Goal: Task Accomplishment & Management: Manage account settings

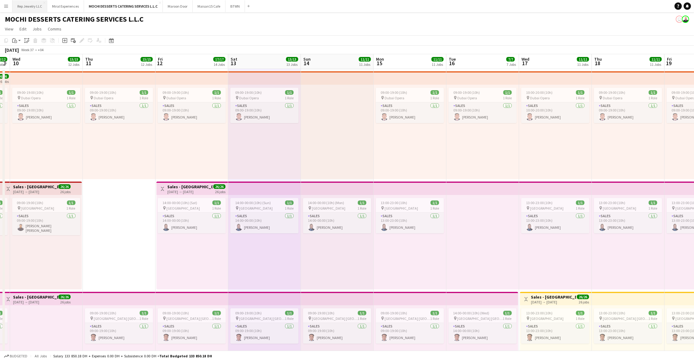
click at [28, 8] on button "Rep Jewelry LLC Close" at bounding box center [29, 6] width 35 height 12
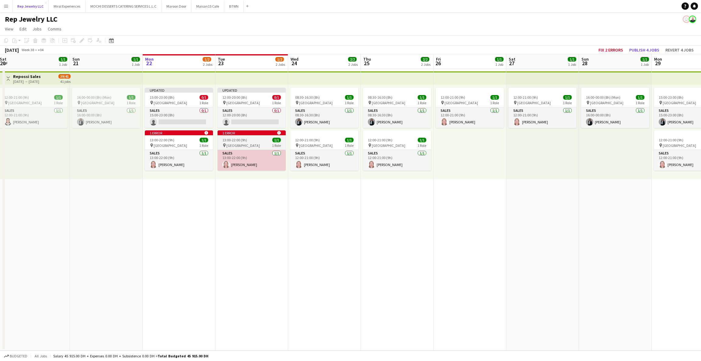
scroll to position [0, 141]
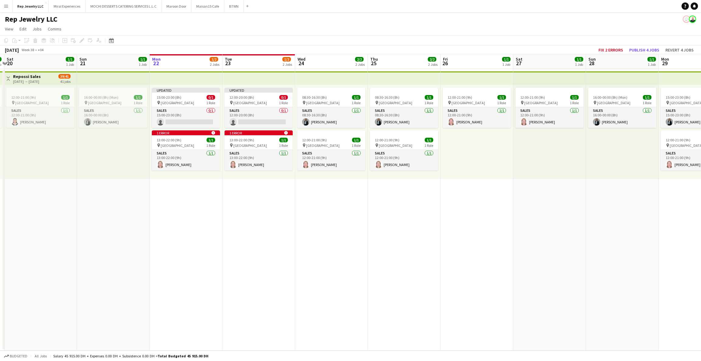
click at [457, 215] on app-date-cell "12:00-21:00 (9h) 1/1 pin Dubai Mall 1 Role Sales [DATE] 12:00-21:00 (9h) [PERSO…" at bounding box center [477, 209] width 73 height 281
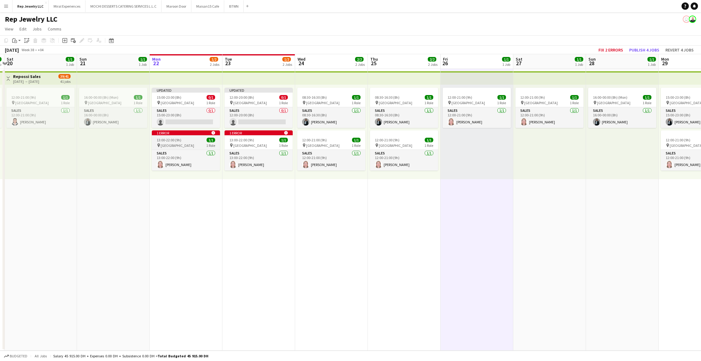
click at [187, 134] on div "1 error alert-circle" at bounding box center [186, 132] width 68 height 5
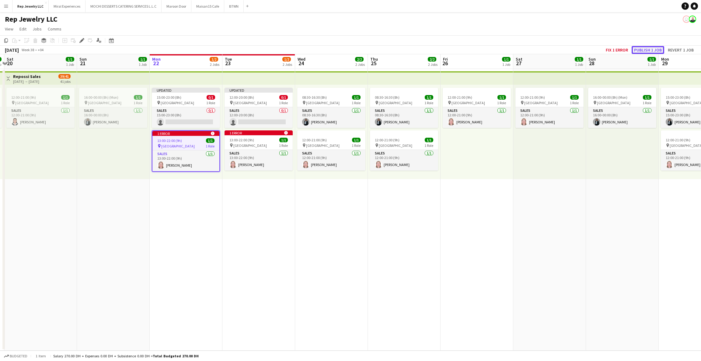
click at [639, 47] on button "Publish 1 job" at bounding box center [648, 50] width 33 height 8
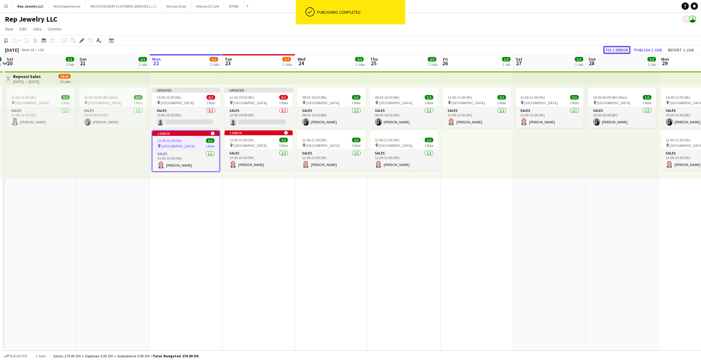
click at [618, 49] on button "Fix 1 error" at bounding box center [616, 50] width 27 height 8
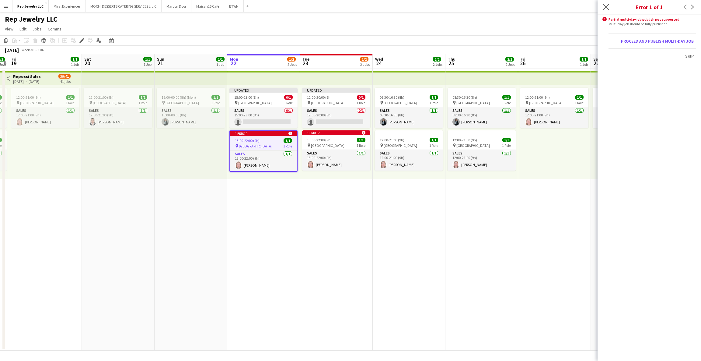
click at [609, 5] on app-icon "Close pop-in" at bounding box center [606, 7] width 9 height 9
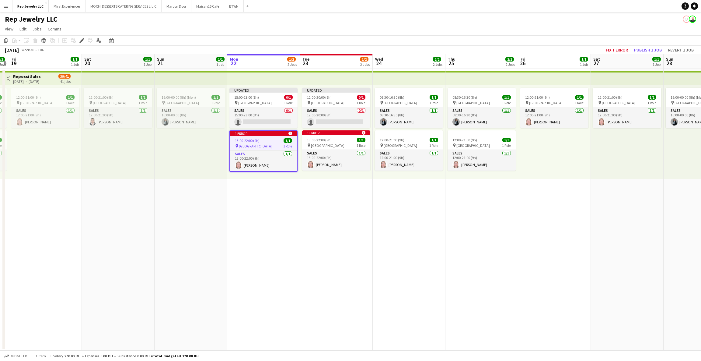
click at [438, 75] on app-top-bar at bounding box center [409, 77] width 73 height 13
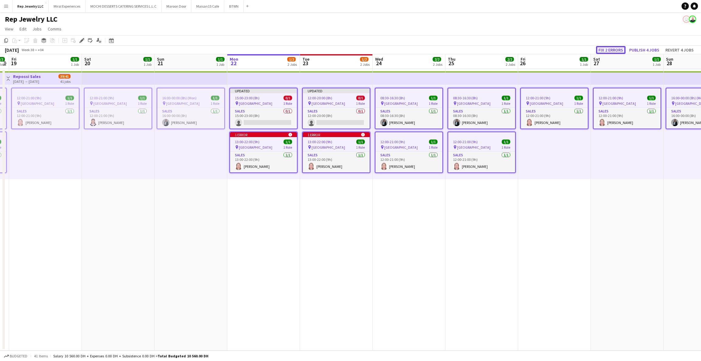
click at [614, 51] on button "Fix 2 errors" at bounding box center [611, 50] width 30 height 8
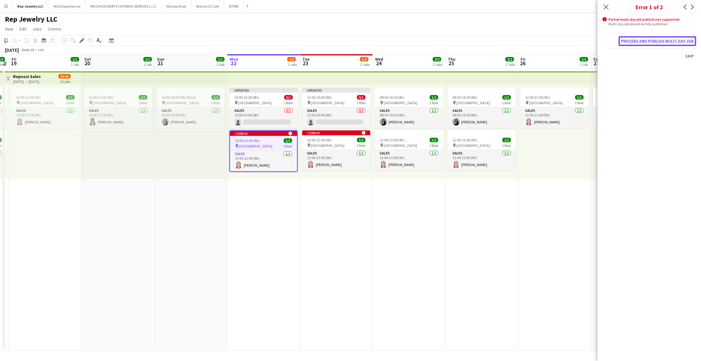
click at [636, 42] on button "Proceed and publish multi-day job" at bounding box center [658, 41] width 78 height 10
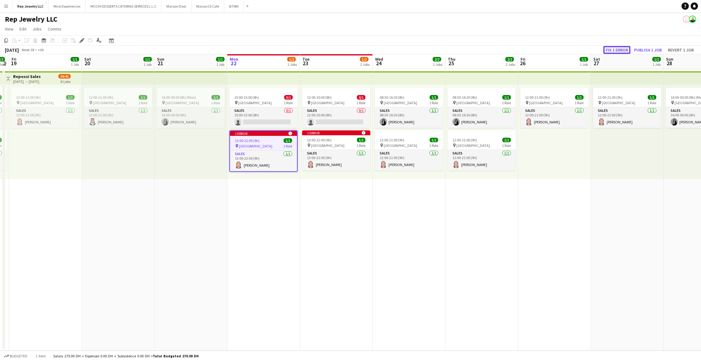
click at [620, 49] on button "Fix 1 error" at bounding box center [616, 50] width 27 height 8
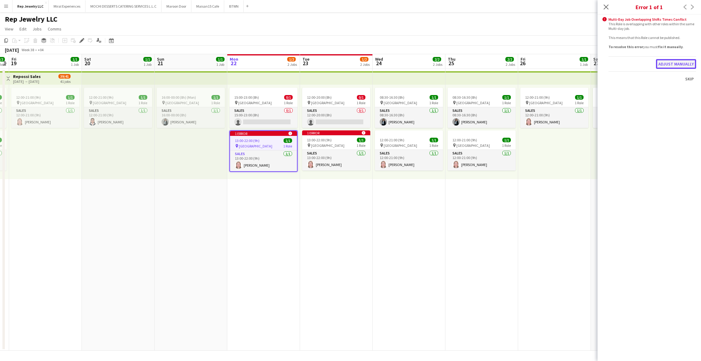
click at [665, 63] on button "Adjust manually" at bounding box center [676, 64] width 40 height 10
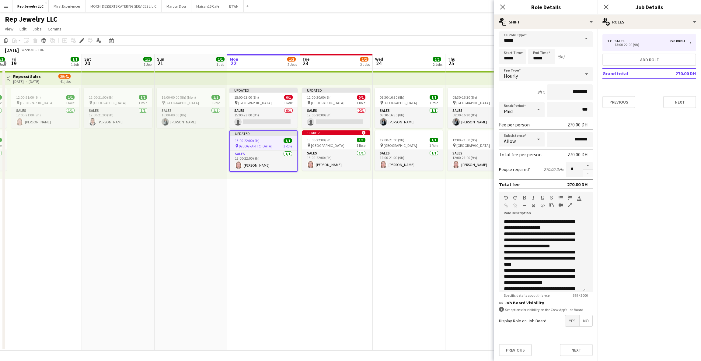
scroll to position [0, 0]
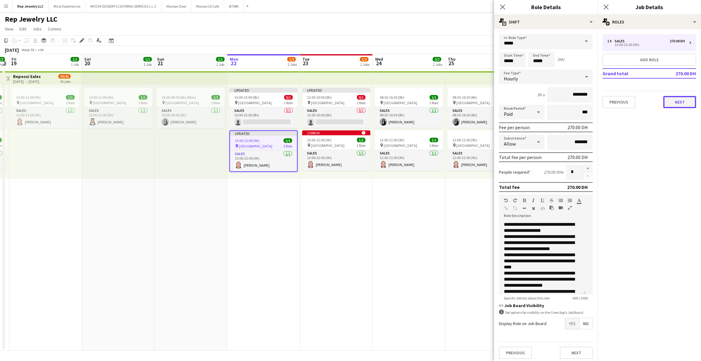
click at [683, 102] on button "Next" at bounding box center [679, 102] width 33 height 12
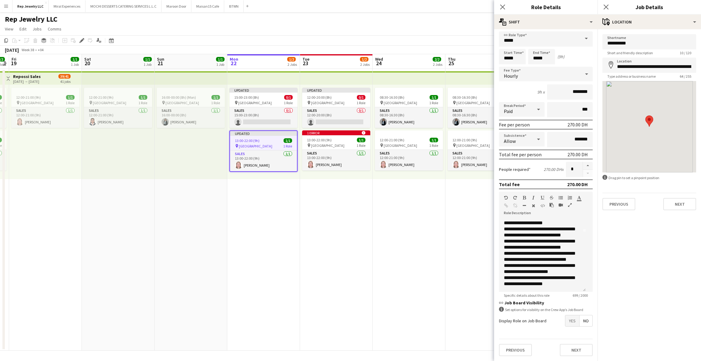
scroll to position [102, 0]
click at [565, 356] on div "Previous Next" at bounding box center [546, 349] width 94 height 22
click at [565, 349] on button "Next" at bounding box center [576, 350] width 33 height 12
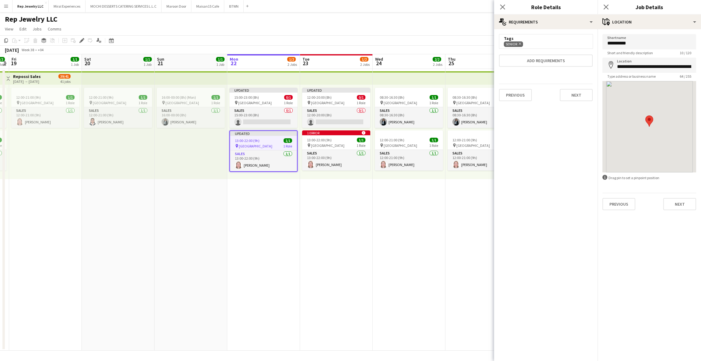
scroll to position [0, 0]
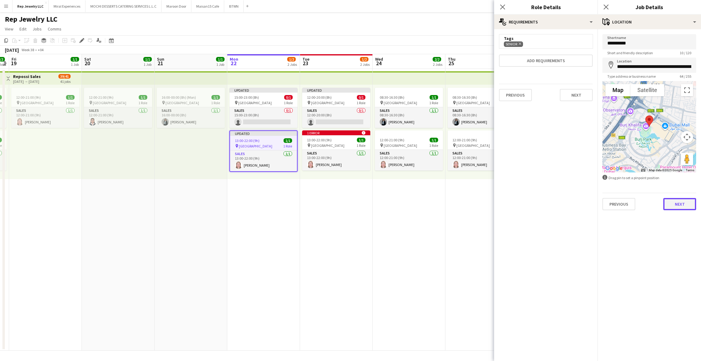
click at [680, 207] on button "Next" at bounding box center [679, 204] width 33 height 12
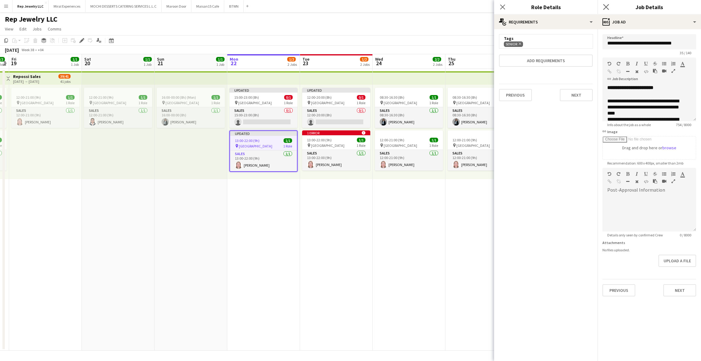
click at [609, 3] on app-icon "Close pop-in" at bounding box center [606, 7] width 9 height 9
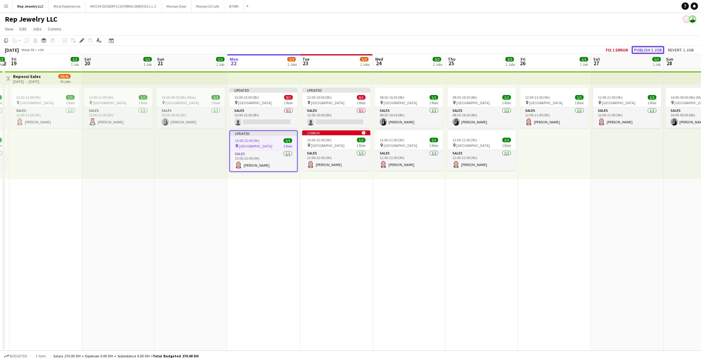
click at [644, 51] on button "Publish 1 job" at bounding box center [648, 50] width 33 height 8
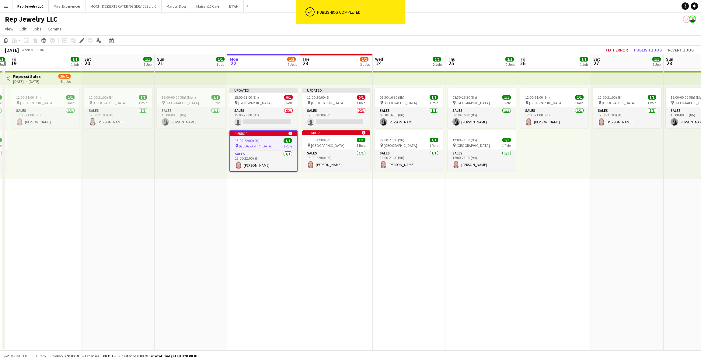
click at [316, 189] on app-date-cell "Updated 12:00-20:00 (8h) 0/1 pin Dubai Mall 1 Role Sales 0/1 12:00-20:00 (8h) s…" at bounding box center [336, 209] width 73 height 281
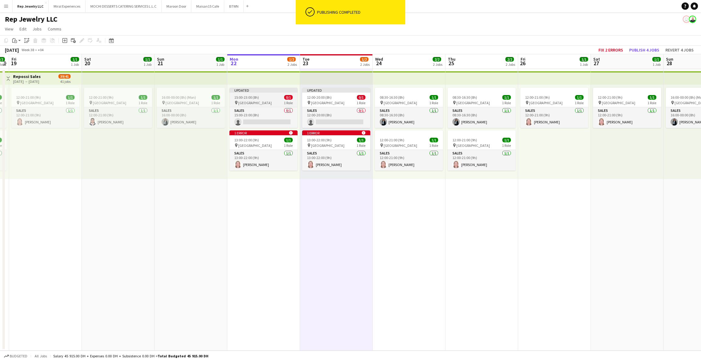
click at [262, 97] on div "15:00-23:00 (8h) 0/1" at bounding box center [263, 97] width 68 height 5
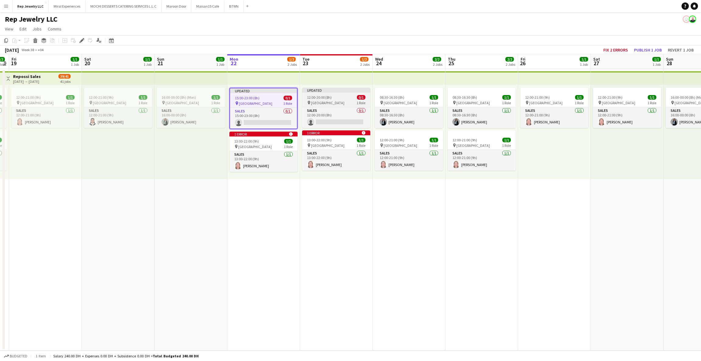
click at [328, 95] on span "12:00-20:00 (8h)" at bounding box center [319, 97] width 25 height 5
click at [266, 139] on div "13:00-22:00 (9h) 1/1" at bounding box center [263, 141] width 68 height 5
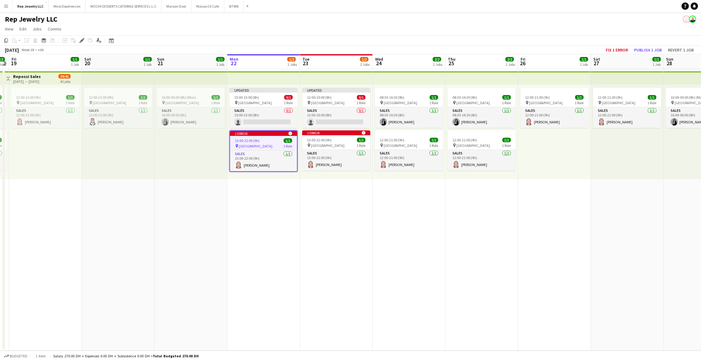
click at [384, 211] on app-date-cell "08:30-16:30 (8h) 1/1 pin Dubai Mall 1 Role Sales [DATE] 08:30-16:30 (8h) [PERSO…" at bounding box center [409, 209] width 73 height 281
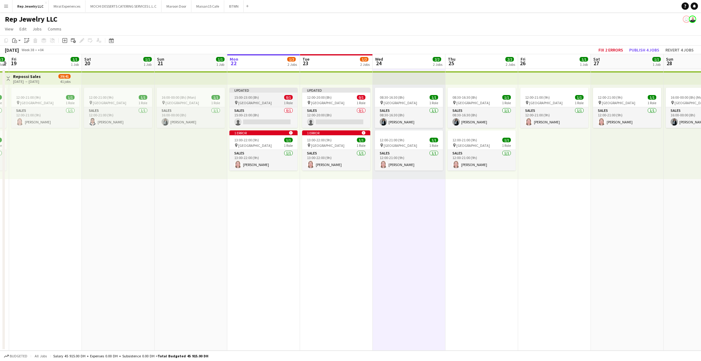
click at [275, 93] on app-job-card "Updated 15:00-23:00 (8h) 0/1 pin Dubai Mall 1 Role Sales 0/1 15:00-23:00 (8h) s…" at bounding box center [263, 108] width 68 height 40
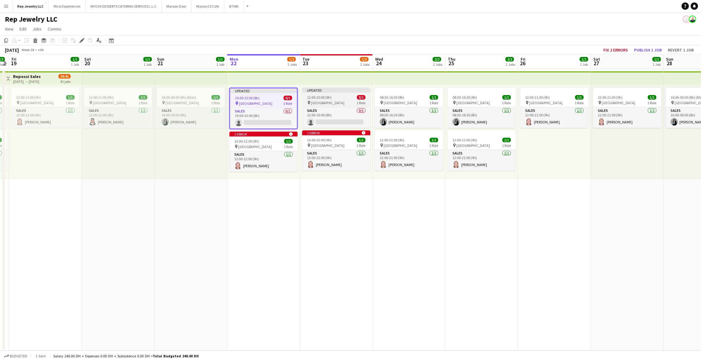
click at [331, 96] on span "12:00-20:00 (8h)" at bounding box center [319, 97] width 25 height 5
click at [36, 42] on icon at bounding box center [35, 41] width 3 height 3
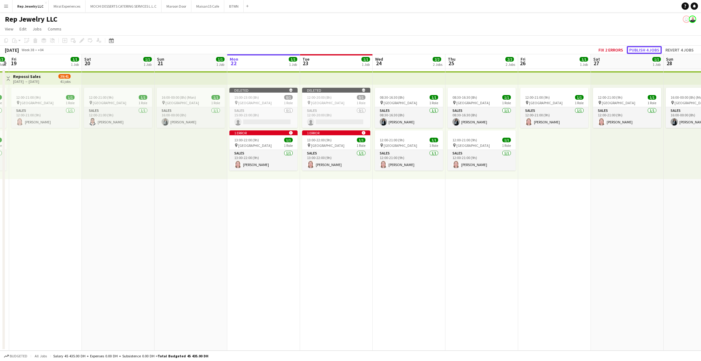
click at [643, 49] on button "Publish 4 jobs" at bounding box center [644, 50] width 35 height 8
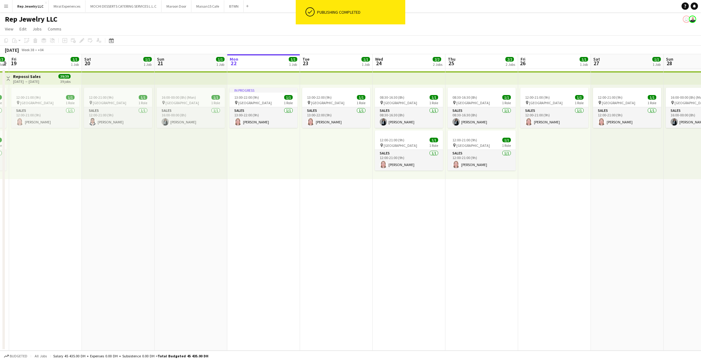
click at [322, 201] on app-date-cell "13:00-22:00 (9h) 1/1 pin Dubai Mall 1 Role Sales [DATE] 13:00-22:00 (9h) [PERSO…" at bounding box center [336, 209] width 73 height 281
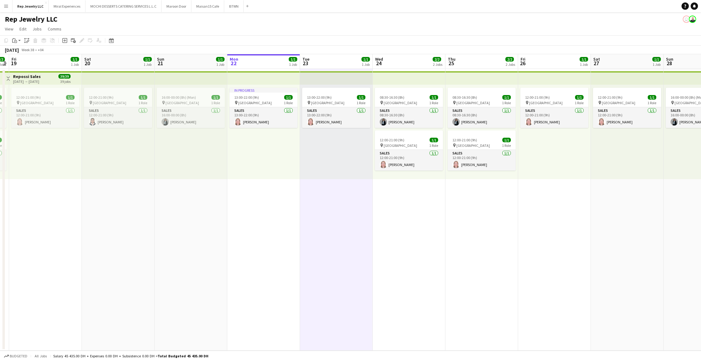
click at [428, 218] on app-date-cell "08:30-16:30 (8h) 1/1 pin Dubai Mall 1 Role Sales [DATE] 08:30-16:30 (8h) [PERSO…" at bounding box center [409, 209] width 73 height 281
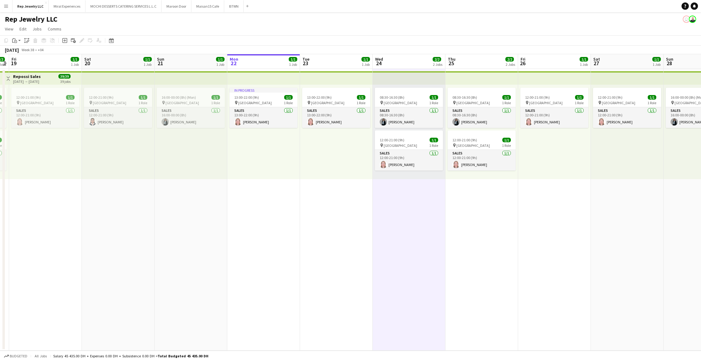
click at [411, 216] on app-date-cell "08:30-16:30 (8h) 1/1 pin Dubai Mall 1 Role Sales [DATE] 08:30-16:30 (8h) [PERSO…" at bounding box center [409, 209] width 73 height 281
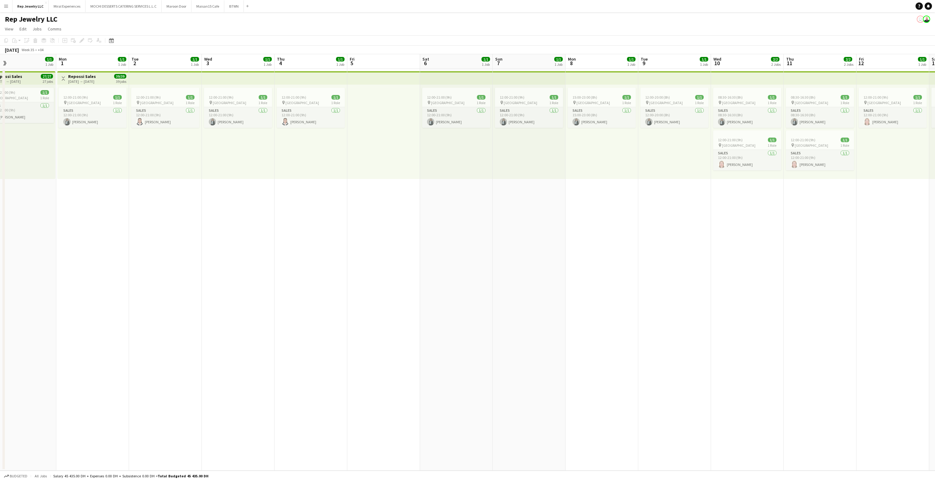
scroll to position [0, 237]
click at [179, 122] on app-card-role "Sales [DATE] 12:00-21:00 (9h) [PERSON_NAME]" at bounding box center [162, 117] width 68 height 21
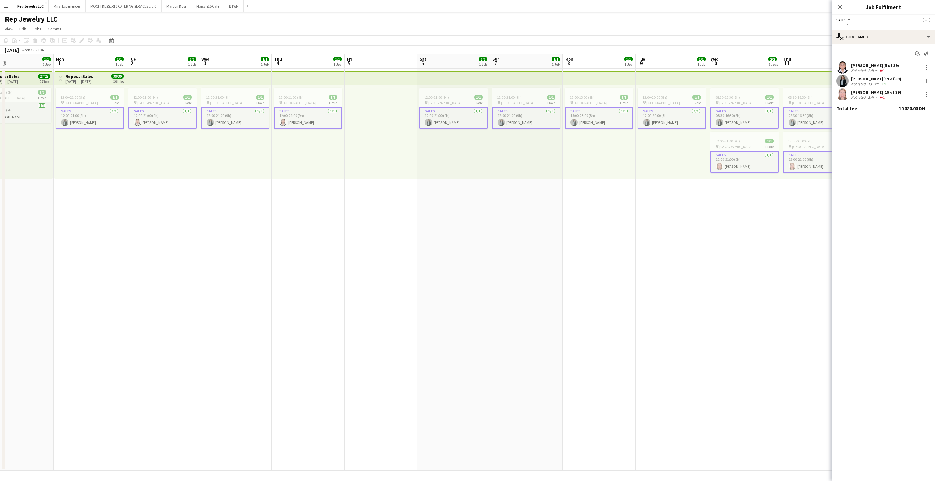
click at [694, 66] on div "[PERSON_NAME] (5 of 39)" at bounding box center [875, 65] width 48 height 5
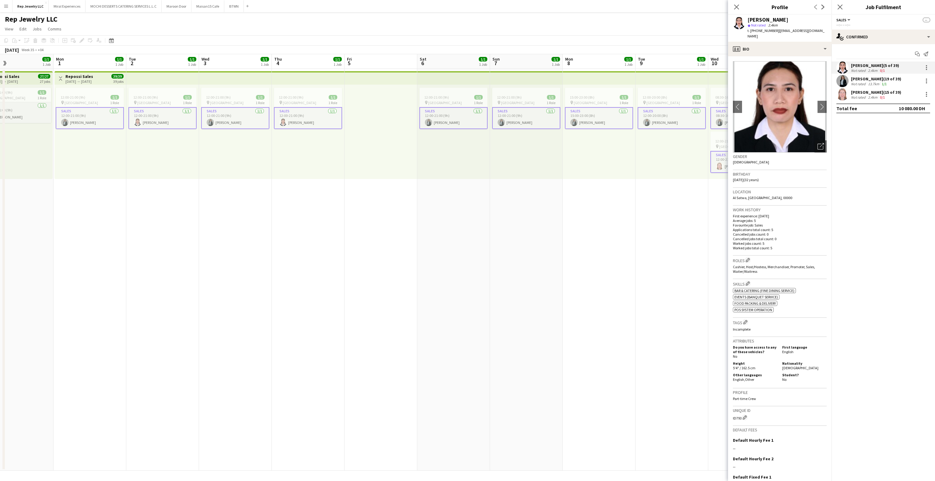
click at [694, 19] on div "[PERSON_NAME]" at bounding box center [767, 19] width 41 height 5
copy div "[PERSON_NAME]"
click at [162, 121] on app-card-role "Sales [DATE] 12:00-21:00 (9h) [PERSON_NAME]" at bounding box center [162, 118] width 68 height 22
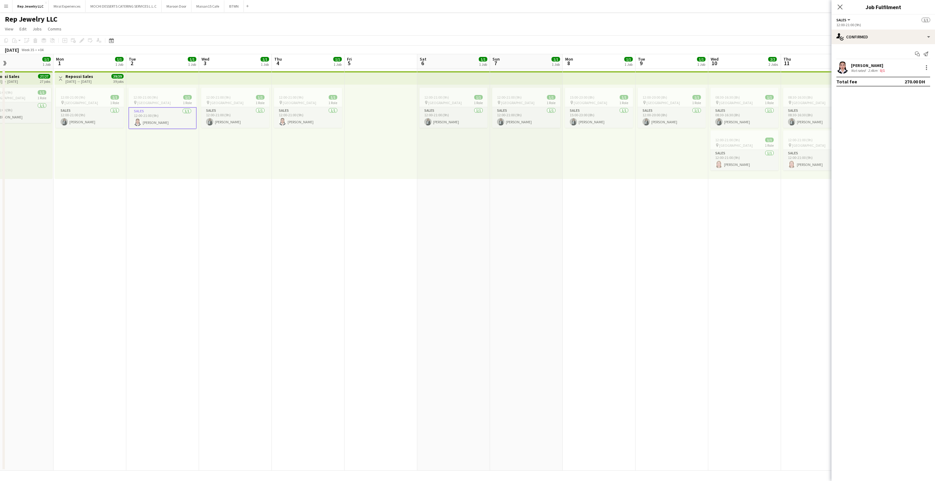
click at [194, 195] on app-date-cell "12:00-21:00 (9h) 1/1 pin Dubai Mall 1 Role Sales [DATE] 12:00-21:00 (9h) [PERSO…" at bounding box center [162, 270] width 73 height 402
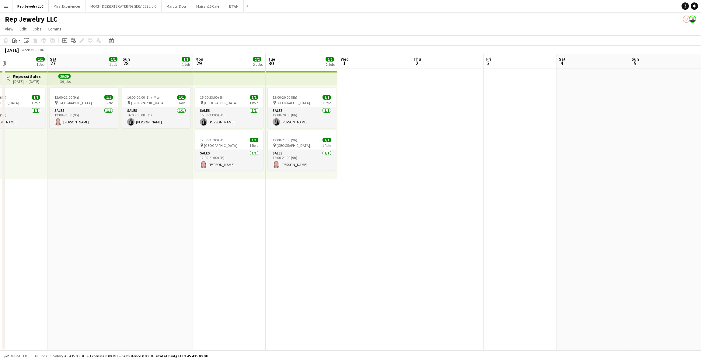
scroll to position [0, 251]
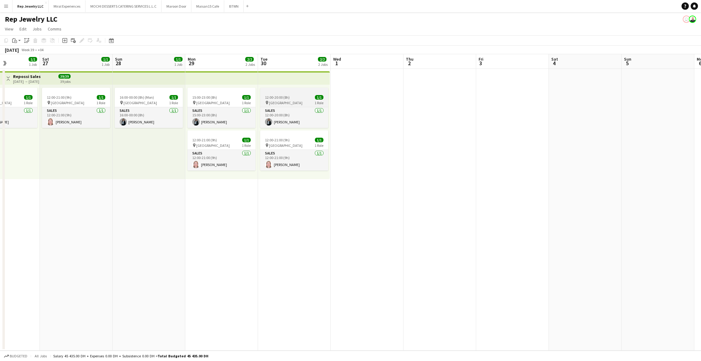
click at [292, 94] on app-job-card "12:00-20:00 (8h) 1/1 pin Dubai Mall 1 Role Sales [DATE] 12:00-20:00 (8h) [PERSO…" at bounding box center [294, 108] width 68 height 40
click at [274, 95] on span "12:00-20:00 (8h)" at bounding box center [277, 97] width 25 height 5
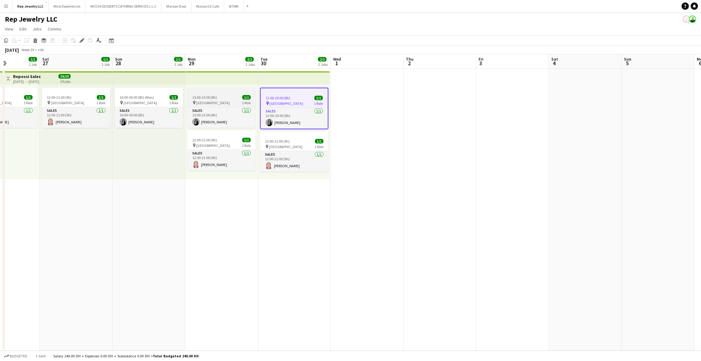
click at [218, 93] on app-job-card "15:00-23:00 (8h) 1/1 pin Dubai Mall 1 Role Sales [DATE] 15:00-23:00 (8h) [PERSO…" at bounding box center [221, 108] width 68 height 40
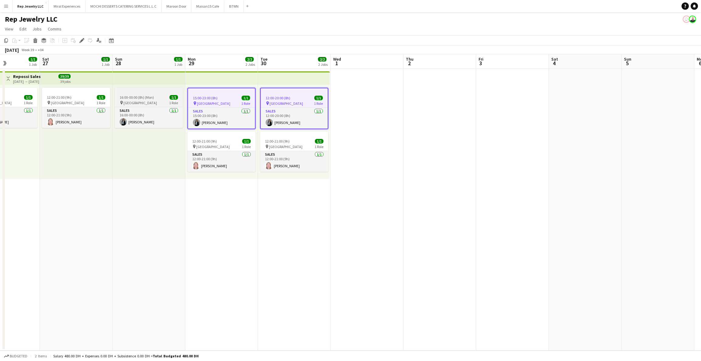
click at [142, 97] on span "16:00-00:00 (8h) (Mon)" at bounding box center [137, 97] width 34 height 5
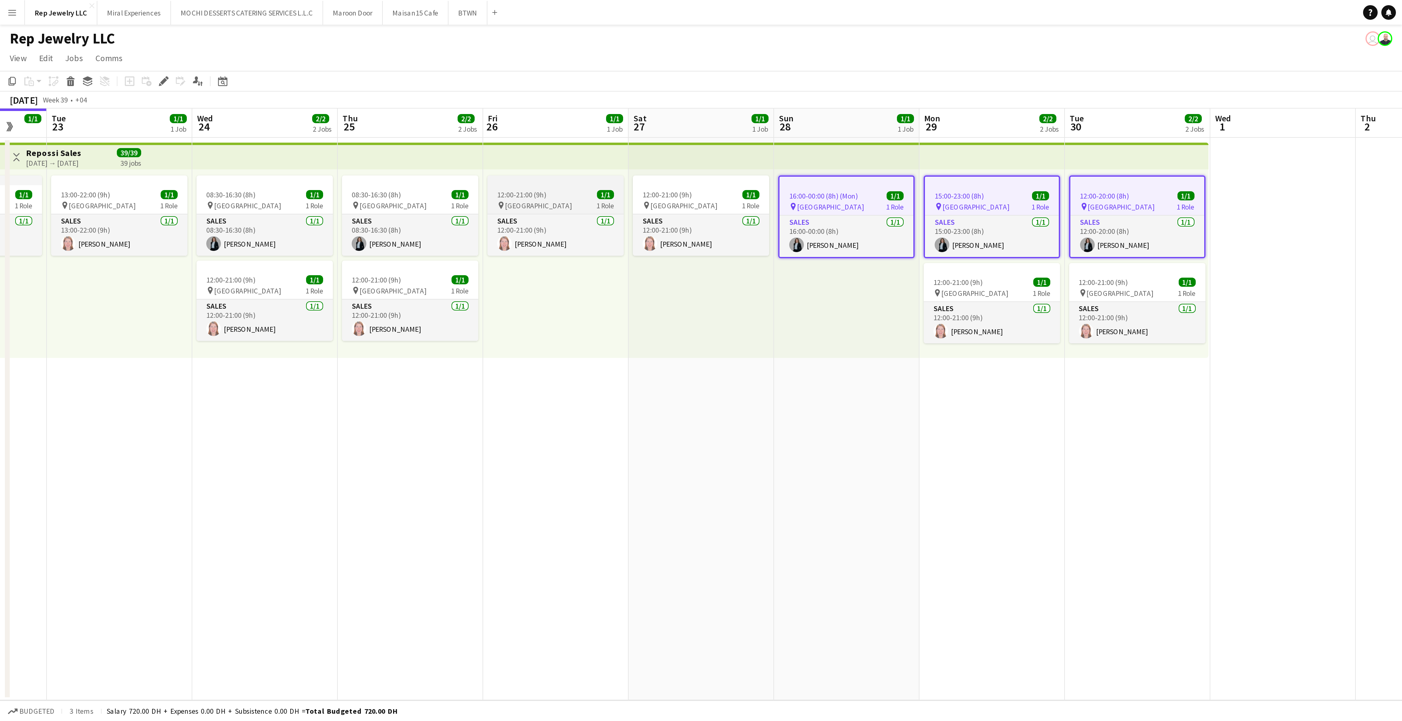
scroll to position [0, 192]
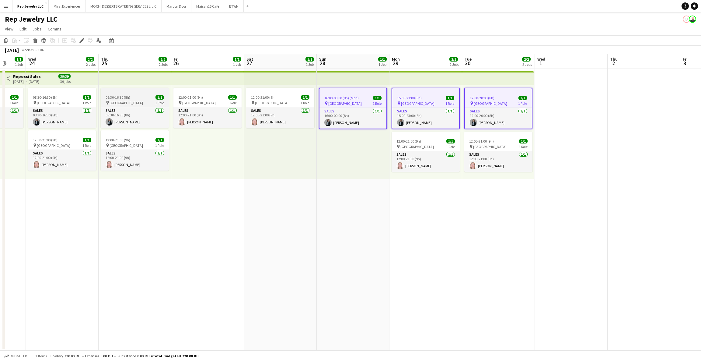
click at [142, 96] on div "08:30-16:30 (8h) 1/1" at bounding box center [135, 97] width 68 height 5
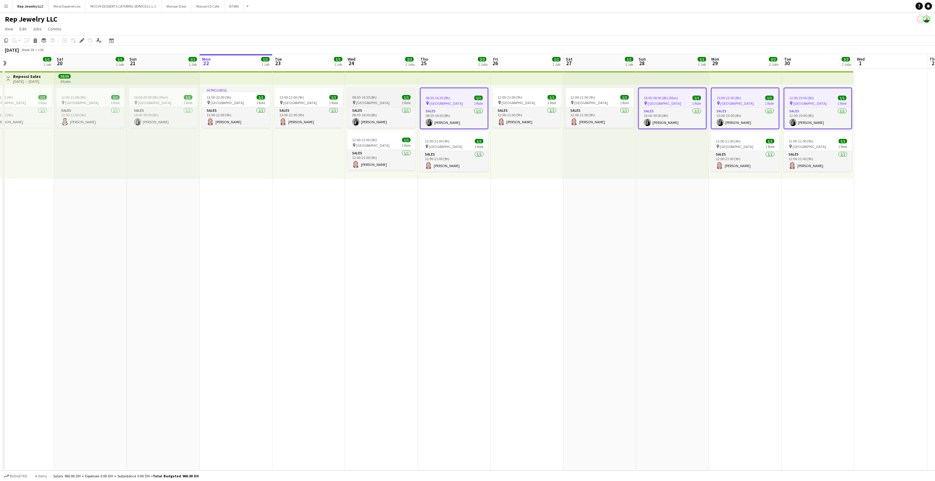
scroll to position [0, 159]
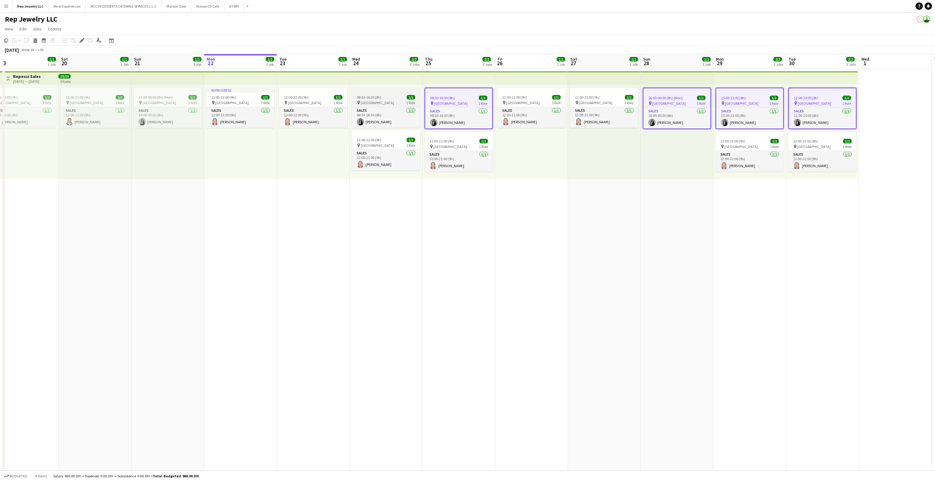
click at [384, 94] on app-job-card "08:30-16:30 (8h) 1/1 pin Dubai Mall 1 Role Sales [DATE] 08:30-16:30 (8h) [PERSO…" at bounding box center [386, 108] width 68 height 40
click at [152, 90] on div at bounding box center [168, 90] width 68 height 5
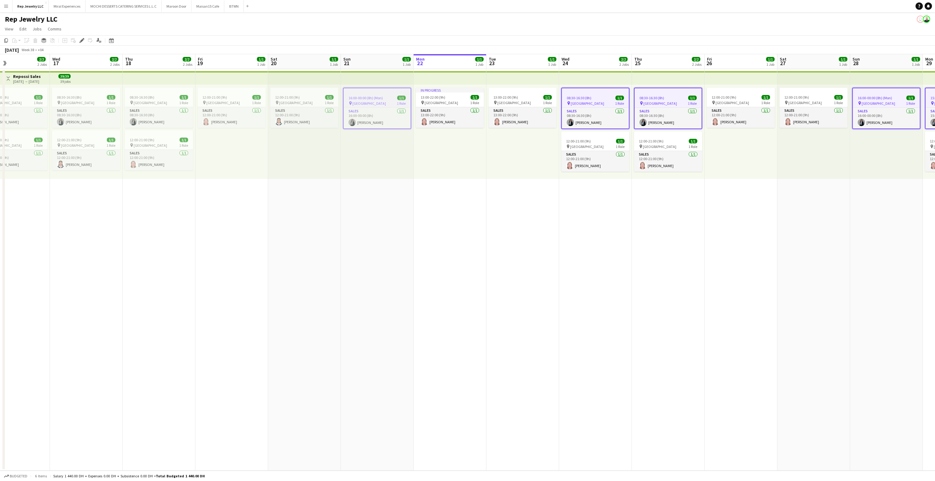
scroll to position [0, 155]
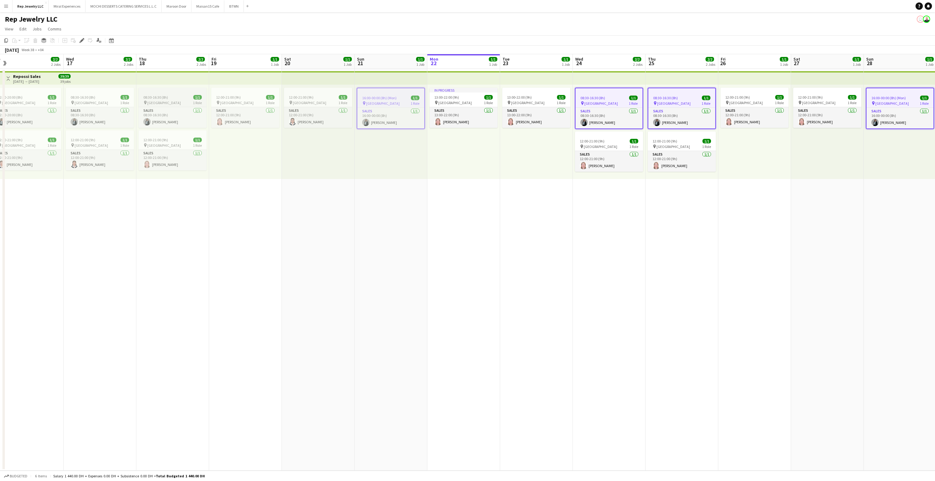
click at [172, 92] on div at bounding box center [172, 90] width 68 height 5
click at [82, 96] on span "08:30-16:30 (8h)" at bounding box center [83, 97] width 25 height 5
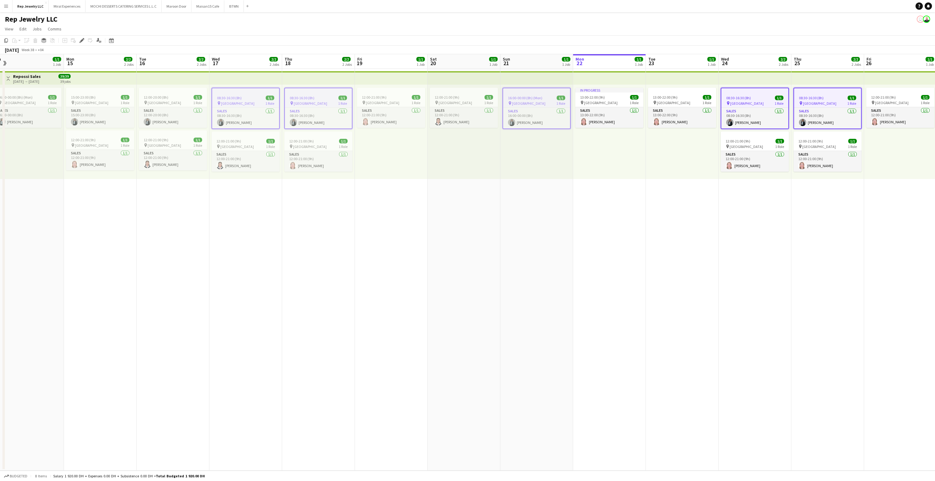
scroll to position [0, 144]
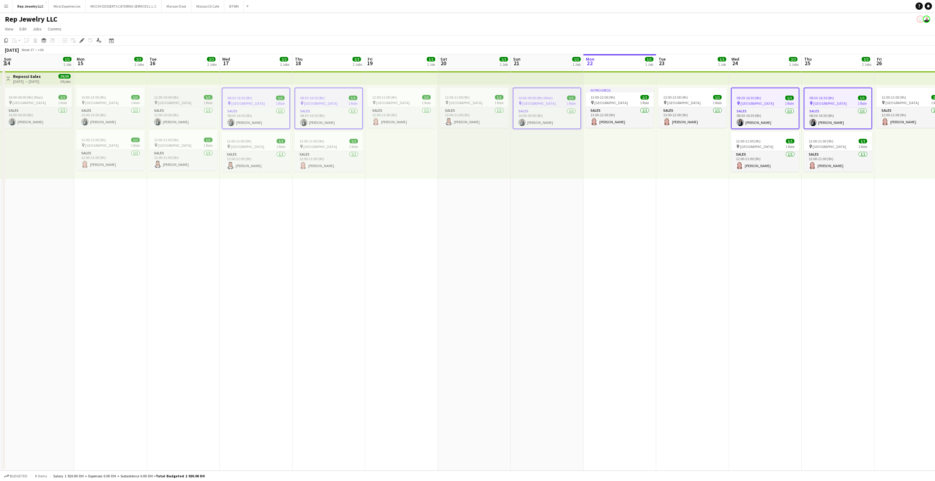
click at [172, 99] on span "12:00-20:00 (8h)" at bounding box center [166, 97] width 25 height 5
click at [89, 94] on app-job-card "15:00-23:00 (8h) 1/1 pin Dubai Mall 1 Role Sales [DATE] 15:00-23:00 (8h) [PERSO…" at bounding box center [110, 108] width 68 height 40
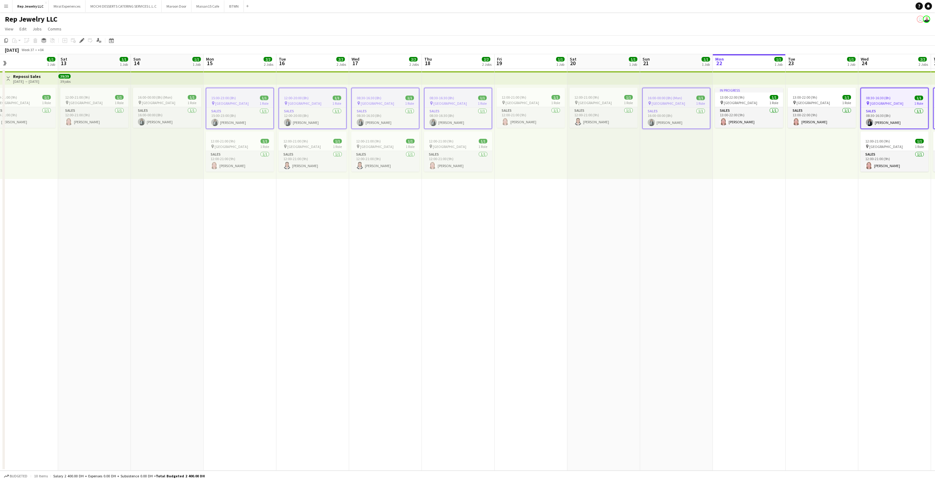
scroll to position [0, 150]
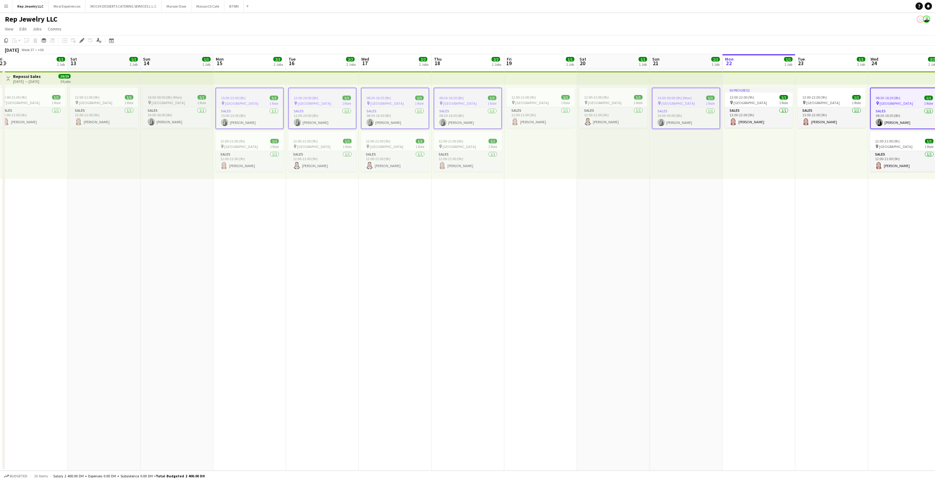
click at [161, 95] on span "16:00-00:00 (8h) (Mon)" at bounding box center [165, 97] width 34 height 5
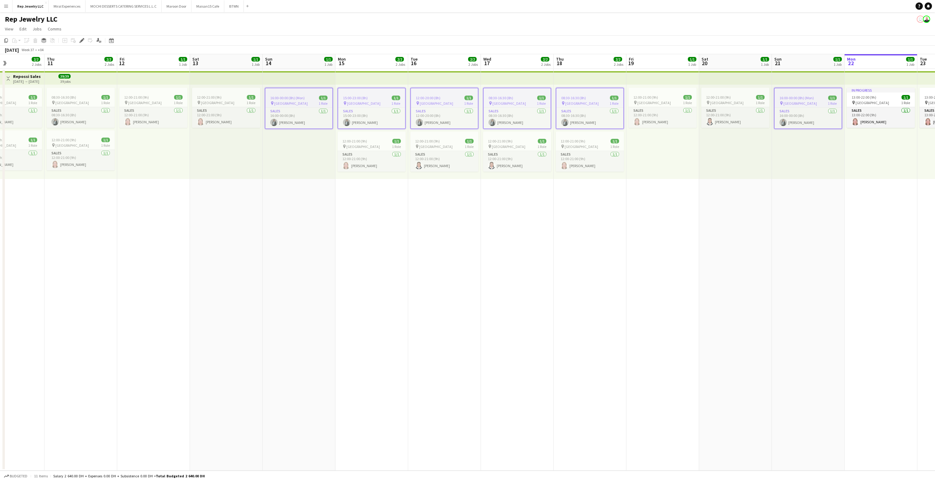
scroll to position [0, 146]
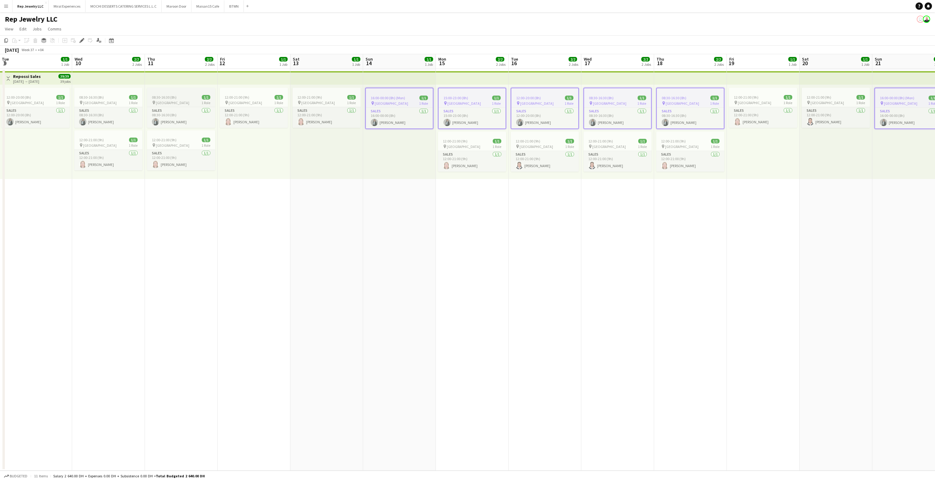
click at [172, 95] on span "08:30-16:30 (8h)" at bounding box center [164, 97] width 25 height 5
click at [101, 95] on span "08:30-16:30 (8h)" at bounding box center [91, 97] width 25 height 5
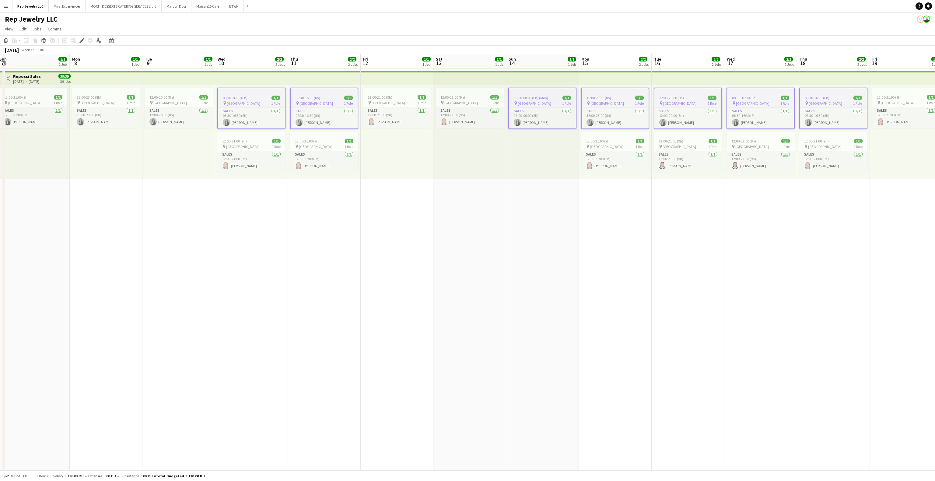
scroll to position [0, 142]
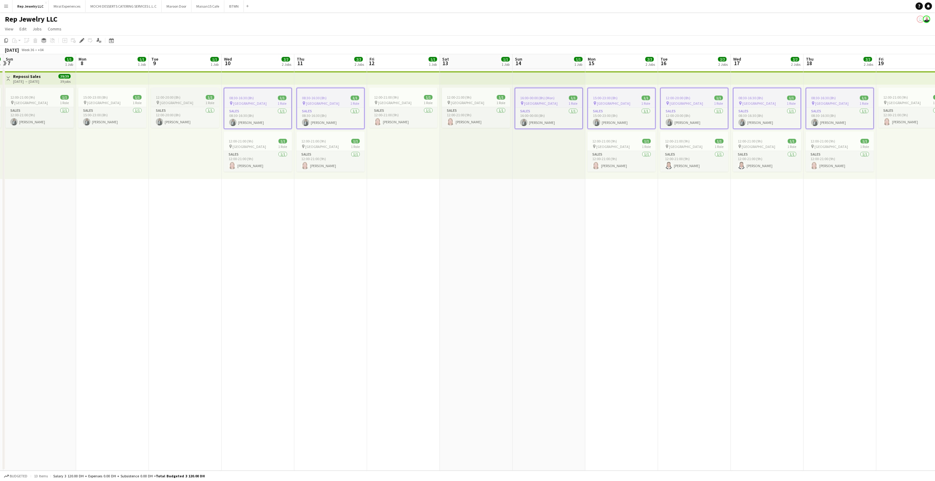
click at [182, 95] on div "12:00-20:00 (8h) 1/1" at bounding box center [185, 97] width 68 height 5
click at [108, 93] on app-job-card "15:00-23:00 (8h) 1/1 pin Dubai Mall 1 Role Sales [DATE] 15:00-23:00 (8h) [PERSO…" at bounding box center [112, 108] width 68 height 40
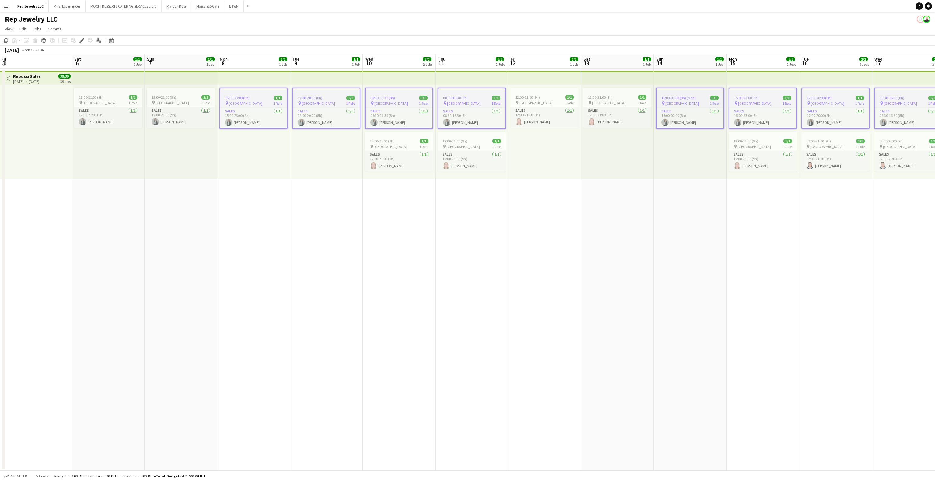
scroll to position [0, 140]
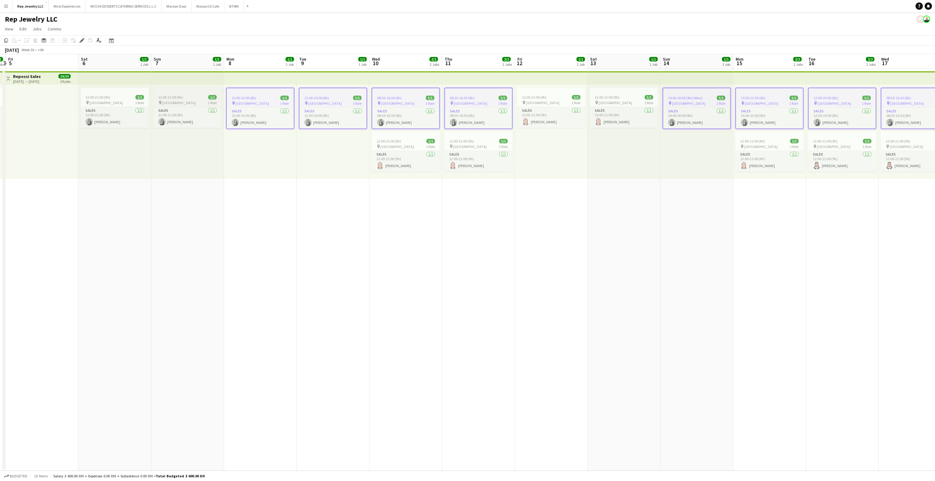
click at [190, 94] on app-job-card "12:00-21:00 (9h) 1/1 pin Dubai Mall 1 Role Sales [DATE] 12:00-21:00 (9h) [PERSO…" at bounding box center [187, 108] width 68 height 40
click at [91, 94] on app-job-card "12:00-21:00 (9h) 1/1 pin Dubai Mall 1 Role Sales [DATE] 12:00-21:00 (9h) [PERSO…" at bounding box center [115, 108] width 68 height 40
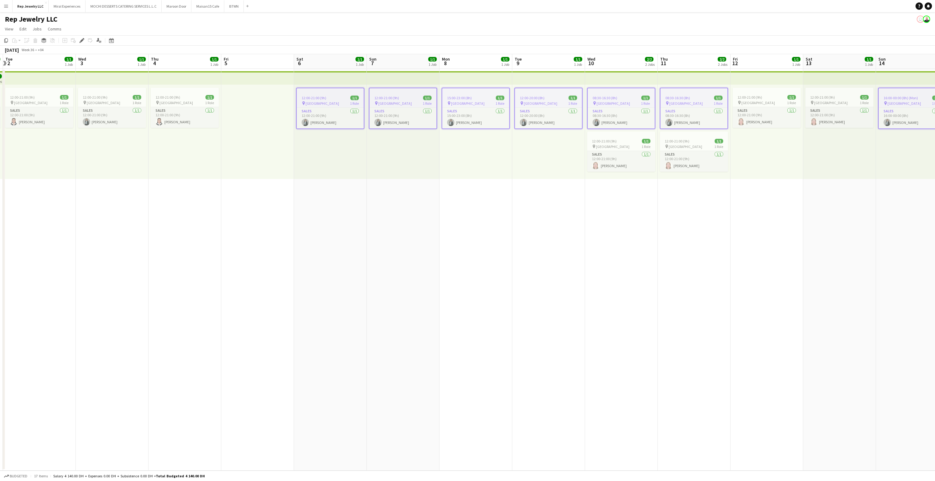
scroll to position [0, 137]
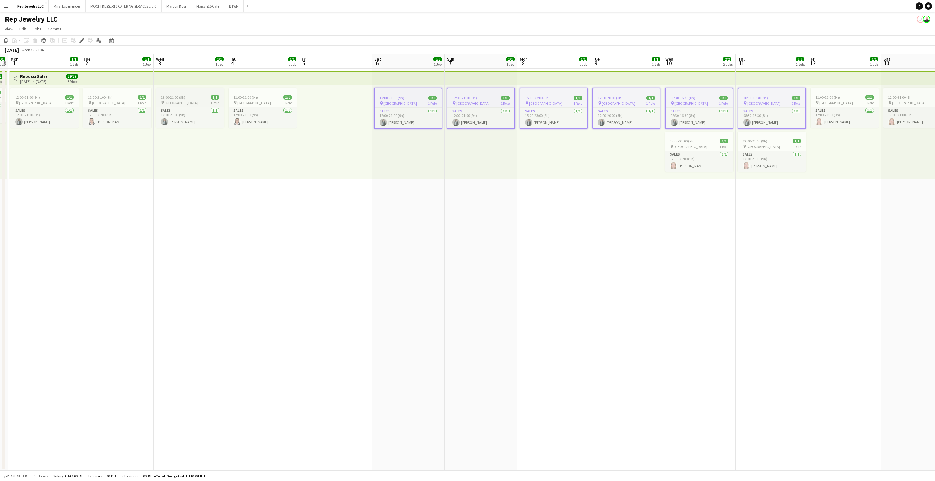
click at [181, 96] on span "12:00-21:00 (9h)" at bounding box center [173, 97] width 25 height 5
click at [25, 95] on span "12:00-21:00 (9h)" at bounding box center [27, 97] width 25 height 5
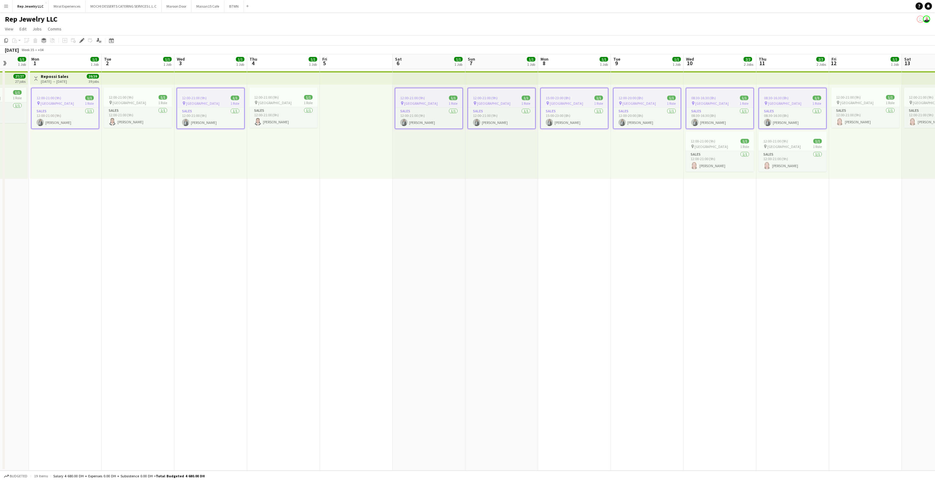
scroll to position [0, 176]
